Goal: Transaction & Acquisition: Book appointment/travel/reservation

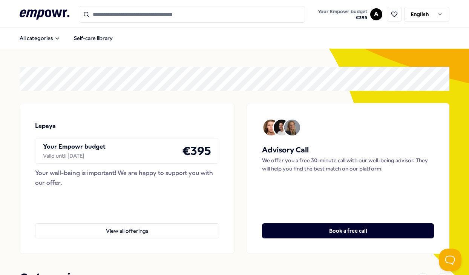
click at [142, 17] on input "Search for products, categories or subcategories" at bounding box center [192, 14] width 226 height 17
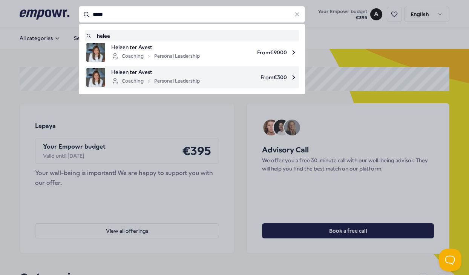
drag, startPoint x: 142, startPoint y: 17, endPoint x: 94, endPoint y: 81, distance: 80.0
click at [94, 81] on img at bounding box center [95, 77] width 19 height 19
type input "*****"
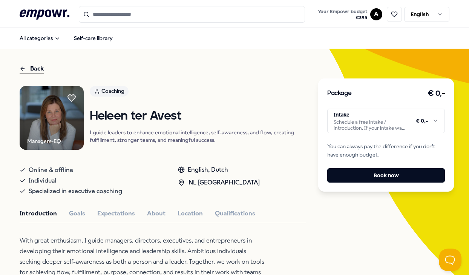
click at [434, 117] on html ".empowr-logo_svg__cls-1{fill:#03032f} Your Empowr budget € 395 A English All ca…" at bounding box center [234, 137] width 469 height 275
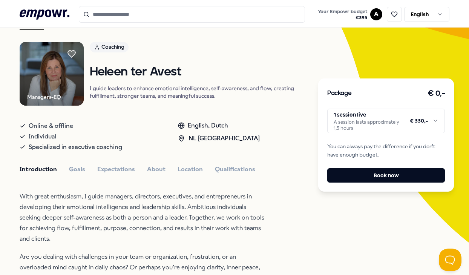
scroll to position [56, 0]
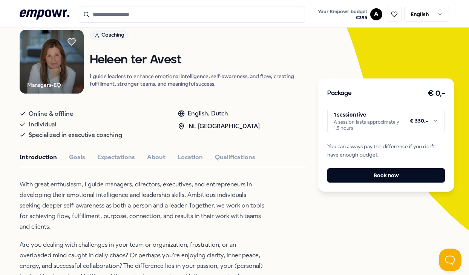
click at [436, 134] on div "Package € 0,- 1 session live A session lasts approximately 1,5 hours € 330,- Yo…" at bounding box center [386, 134] width 136 height 113
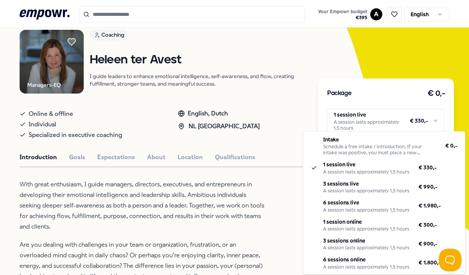
click at [436, 124] on html ".empowr-logo_svg__cls-1{fill:#03032f} Your Empowr budget € 395 A English All ca…" at bounding box center [234, 137] width 469 height 275
click at [362, 86] on html ".empowr-logo_svg__cls-1{fill:#03032f} Your Empowr budget € 395 A English All ca…" at bounding box center [234, 137] width 469 height 275
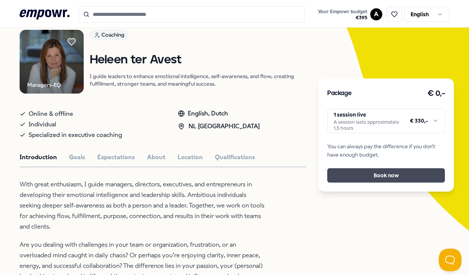
click at [368, 171] on button "Book now" at bounding box center [386, 175] width 118 height 14
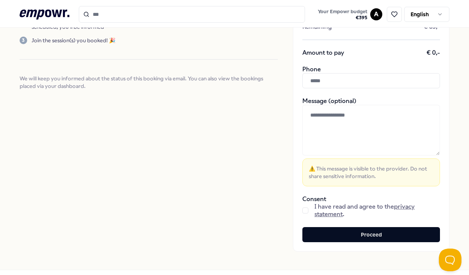
scroll to position [134, 0]
click at [345, 208] on span "I have read and agree to the privacy statement ." at bounding box center [377, 209] width 126 height 15
click at [306, 208] on button "button" at bounding box center [305, 210] width 6 height 6
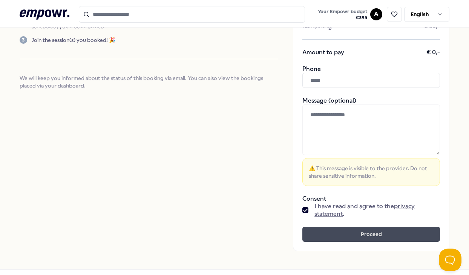
click at [337, 233] on button "Proceed" at bounding box center [371, 234] width 138 height 15
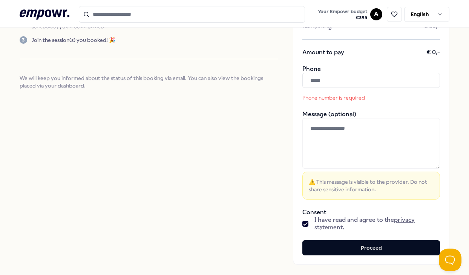
click at [336, 84] on input "text" at bounding box center [371, 80] width 138 height 15
type input "***"
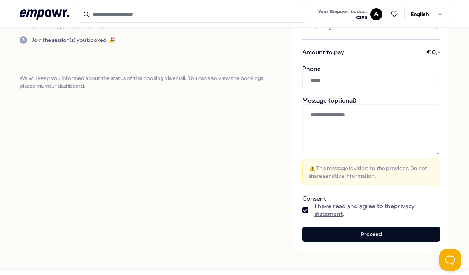
type input "*********"
click at [379, 96] on div "Heleen ter Avest 1 session live Base price € 330,- Personal empowr. budget € 39…" at bounding box center [371, 81] width 156 height 340
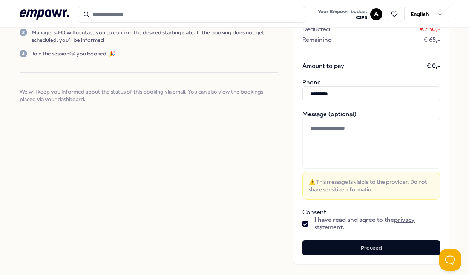
scroll to position [125, 0]
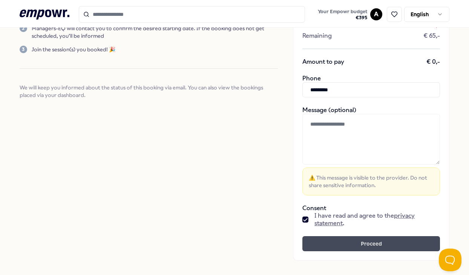
click at [364, 247] on button "Proceed" at bounding box center [371, 243] width 138 height 15
